Goal: Information Seeking & Learning: Find specific fact

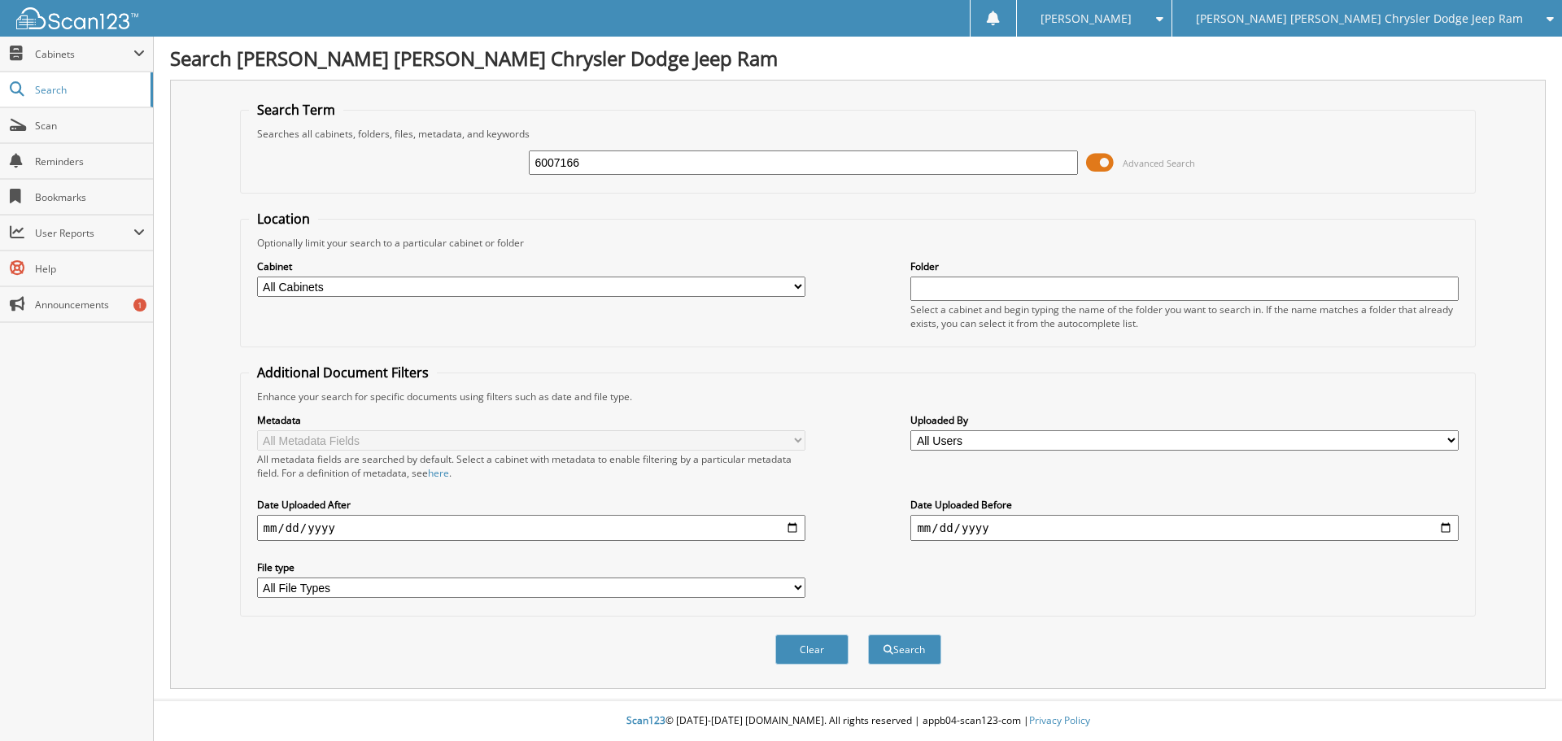
type input "6007166"
click at [868, 635] on button "Search" at bounding box center [904, 650] width 73 height 30
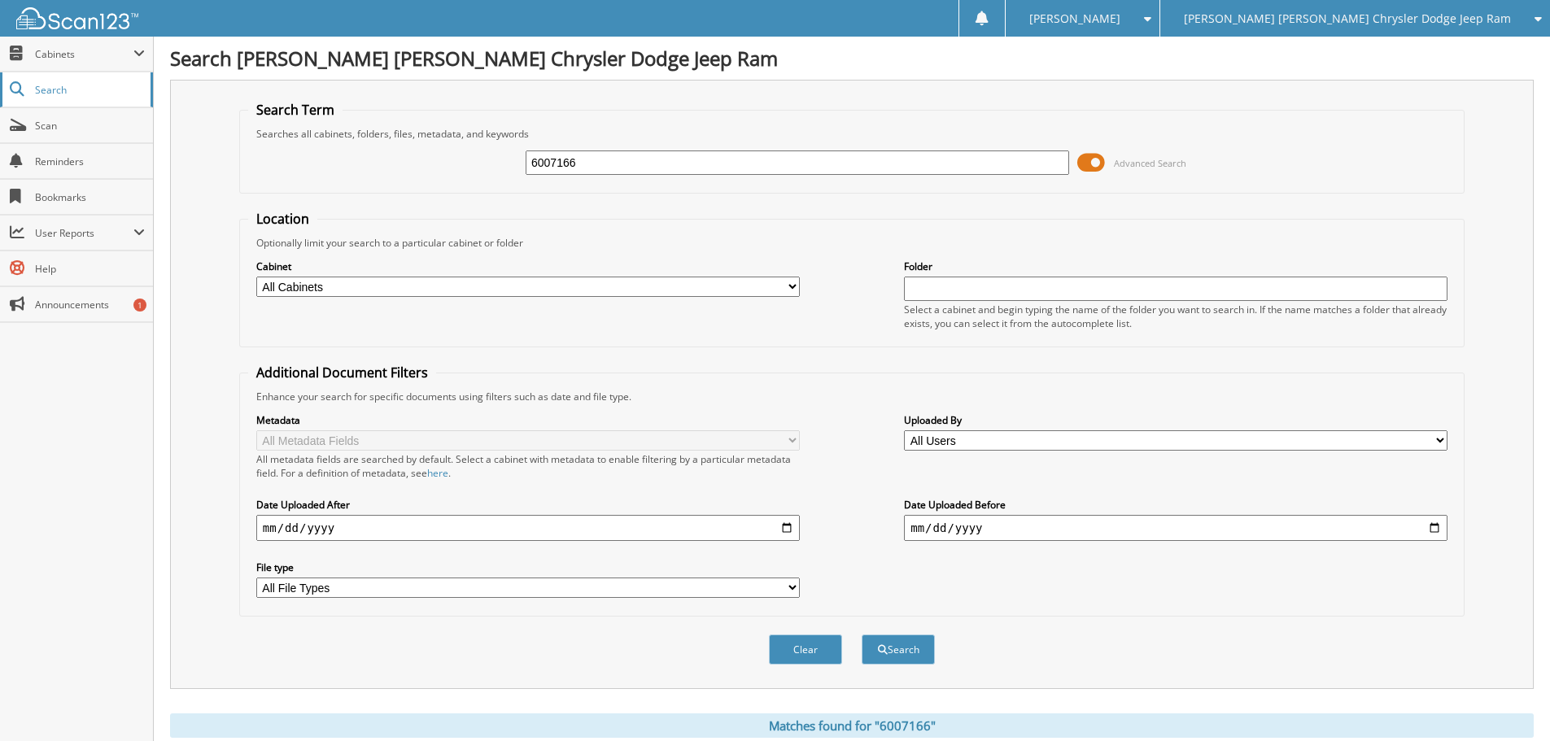
click at [94, 84] on span "Search" at bounding box center [88, 90] width 107 height 14
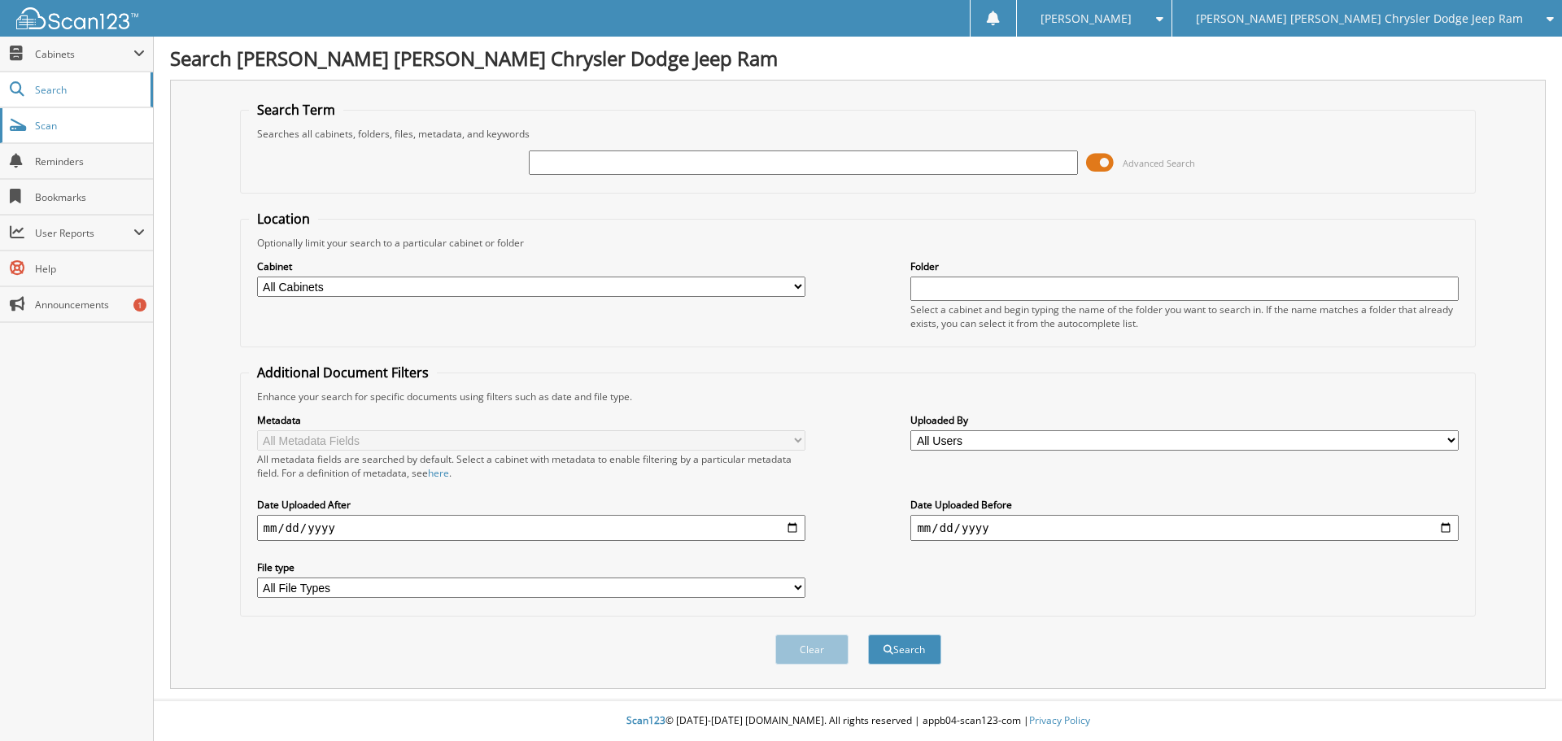
click at [61, 124] on span "Scan" at bounding box center [90, 126] width 110 height 14
type input "6007228"
click at [868, 635] on button "Search" at bounding box center [904, 650] width 73 height 30
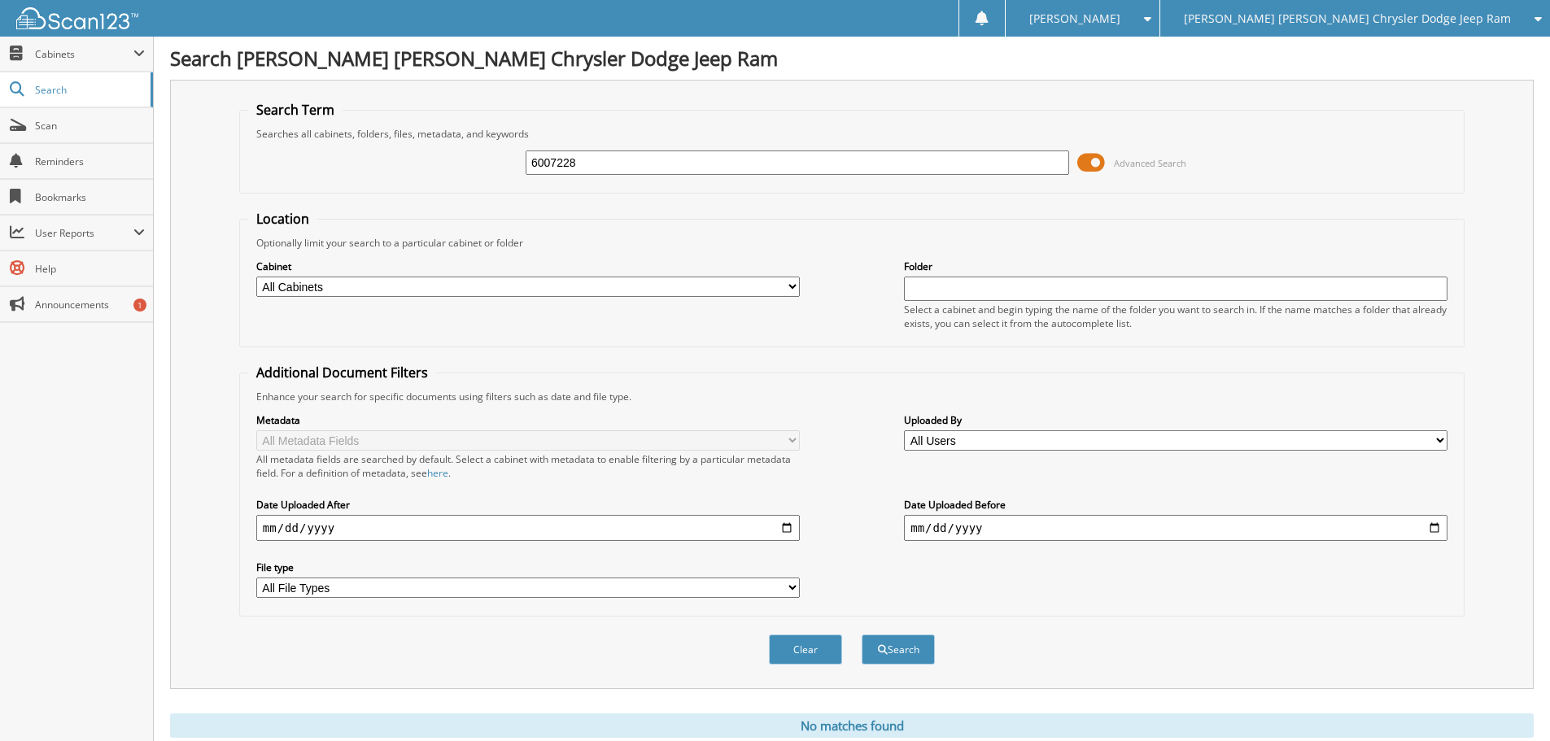
click at [892, 633] on div "Clear Search" at bounding box center [851, 650] width 1225 height 66
click at [898, 646] on button "Search" at bounding box center [898, 650] width 73 height 30
